Goal: Find specific page/section: Find specific page/section

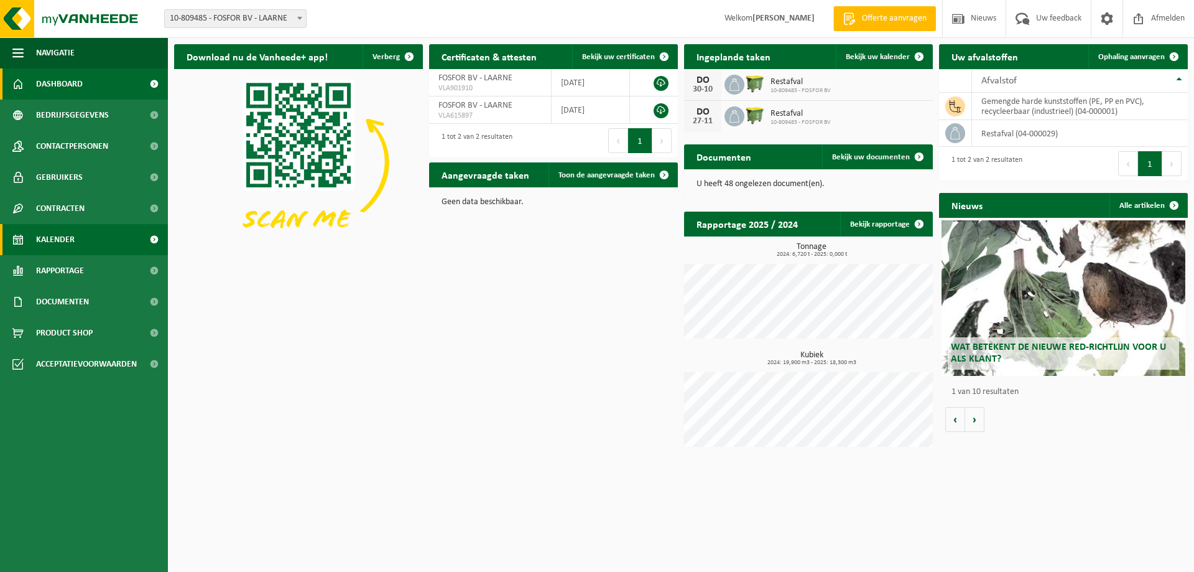
click at [63, 235] on span "Kalender" at bounding box center [55, 239] width 39 height 31
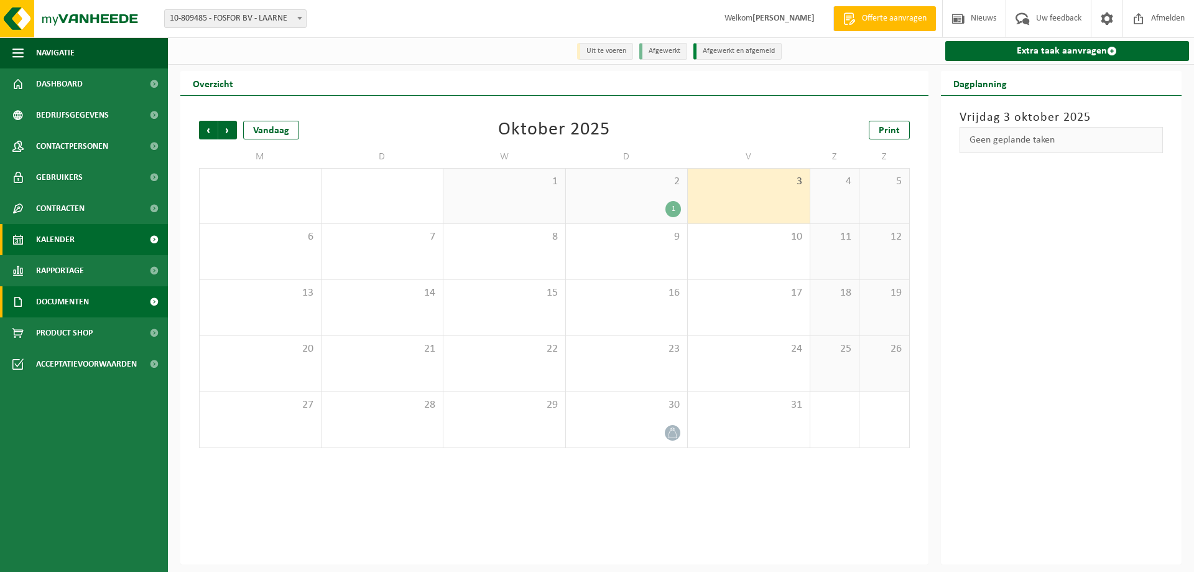
click at [56, 303] on span "Documenten" at bounding box center [62, 301] width 53 height 31
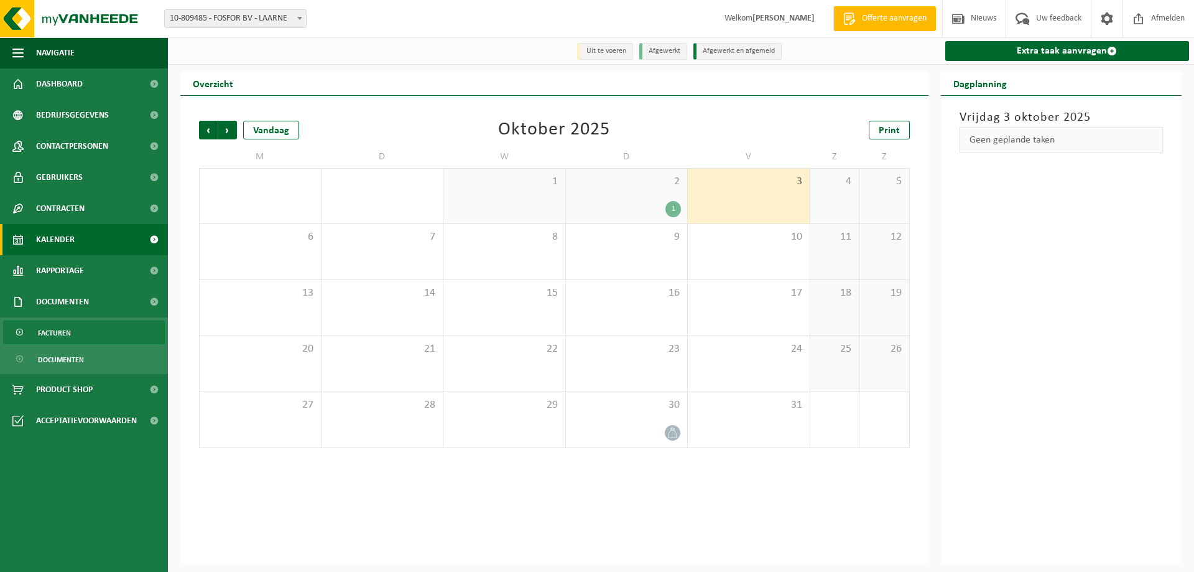
click at [54, 333] on span "Facturen" at bounding box center [54, 333] width 33 height 24
